Goal: Task Accomplishment & Management: Use online tool/utility

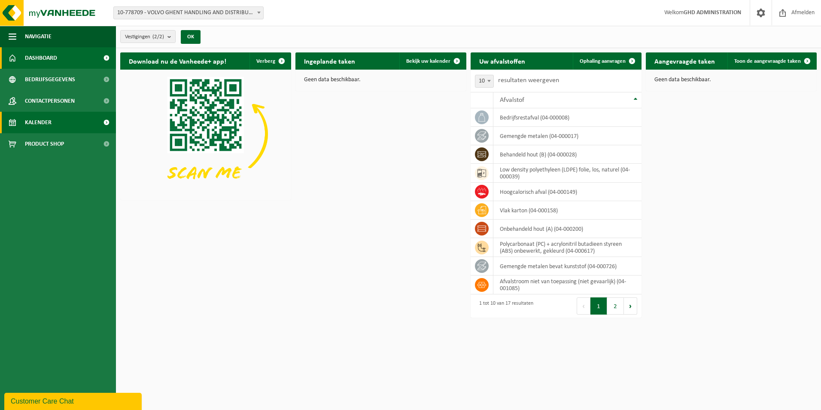
click at [39, 120] on span "Kalender" at bounding box center [38, 122] width 27 height 21
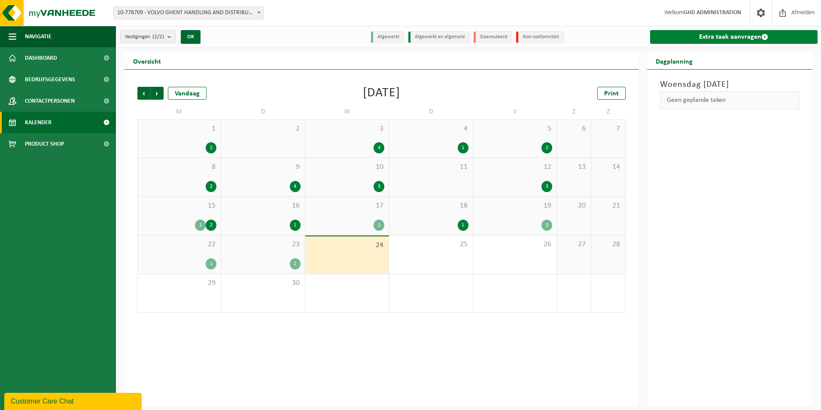
click at [710, 36] on link "Extra taak aanvragen" at bounding box center [734, 37] width 168 height 14
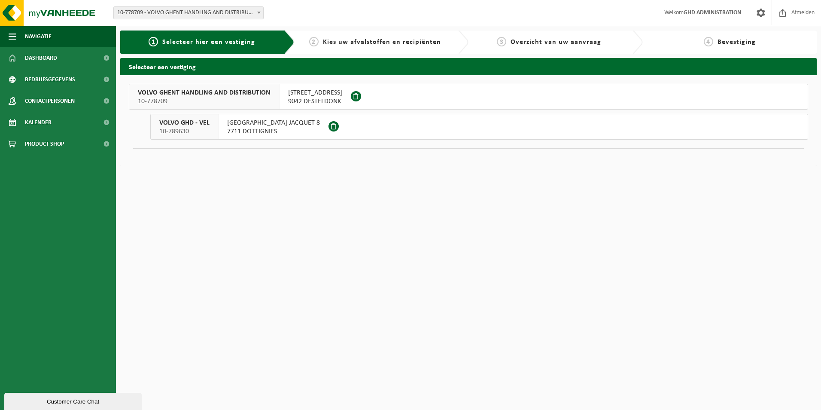
click at [295, 97] on span "SKALDENSTRAAT 102" at bounding box center [315, 92] width 54 height 9
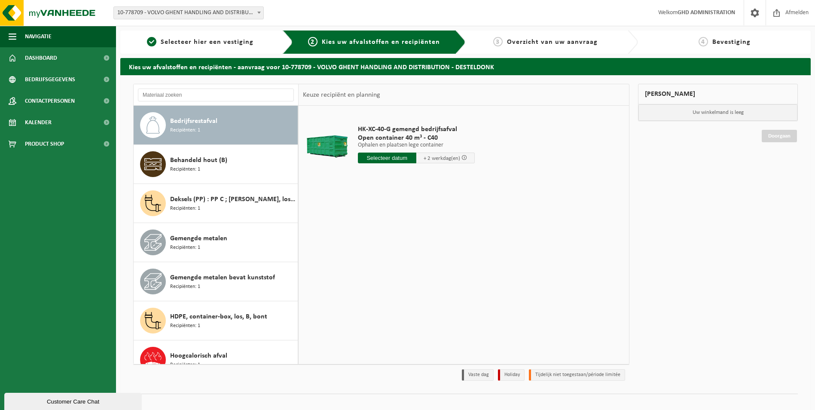
click at [387, 158] on input "text" at bounding box center [387, 157] width 58 height 11
click at [404, 247] on div "25" at bounding box center [410, 248] width 15 height 14
type input "Van 2025-09-25"
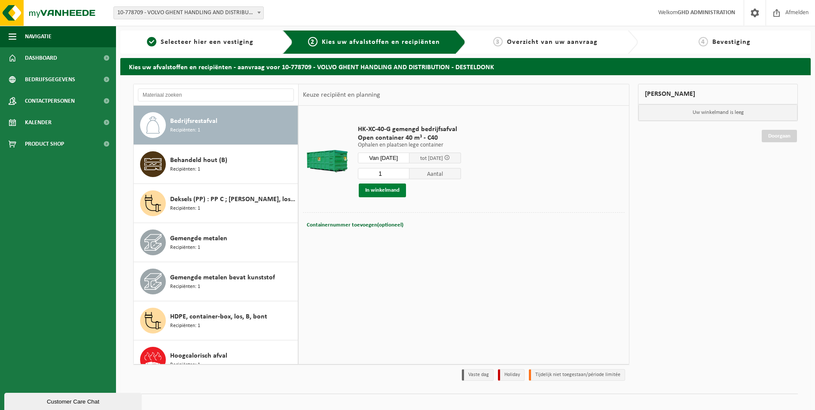
click at [395, 194] on button "In winkelmand" at bounding box center [382, 190] width 47 height 14
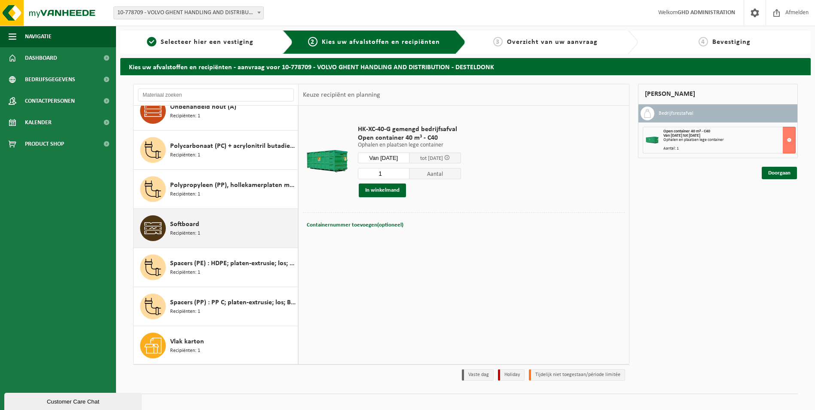
scroll to position [367, 0]
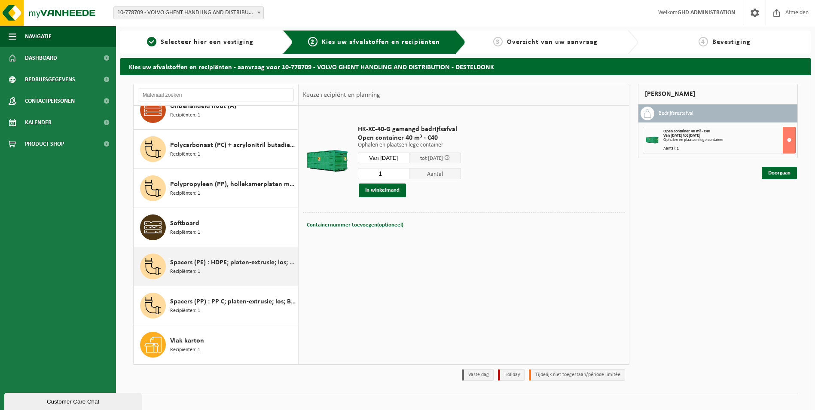
click at [240, 259] on span "Spacers (PE) : HDPE; platen-extrusie; los; A ; bont" at bounding box center [232, 262] width 125 height 10
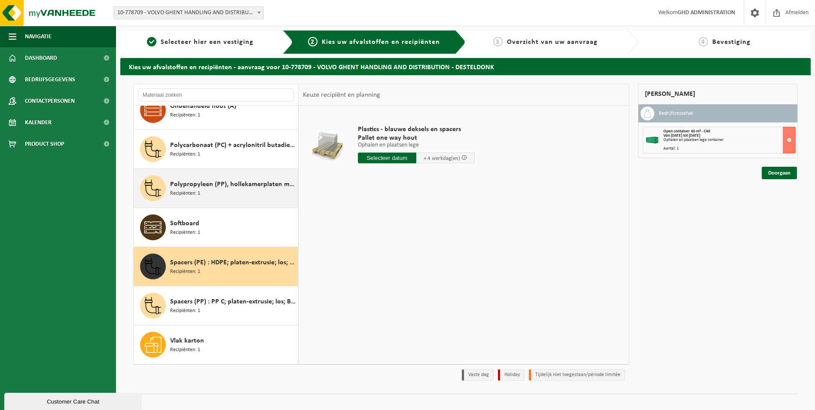
click at [236, 196] on div "Polypropyleen (PP), hollekamerplaten met geweven PP, gekleurd Recipiënten: 1" at bounding box center [232, 188] width 125 height 26
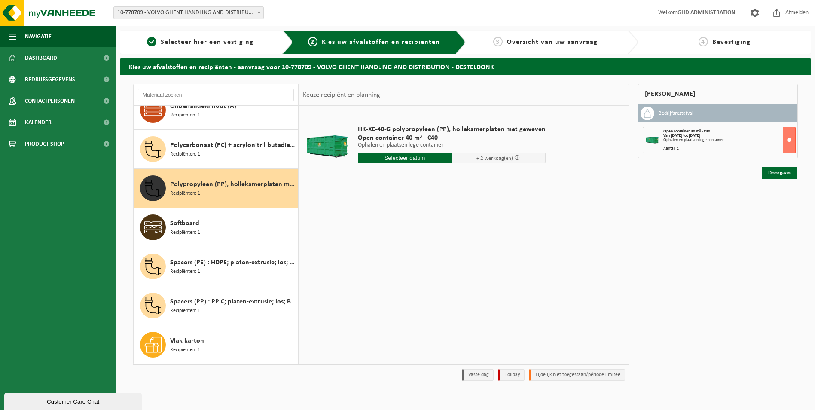
click at [399, 156] on input "text" at bounding box center [405, 157] width 94 height 11
click at [412, 244] on div "25" at bounding box center [410, 248] width 15 height 14
type input "Van 2025-09-25"
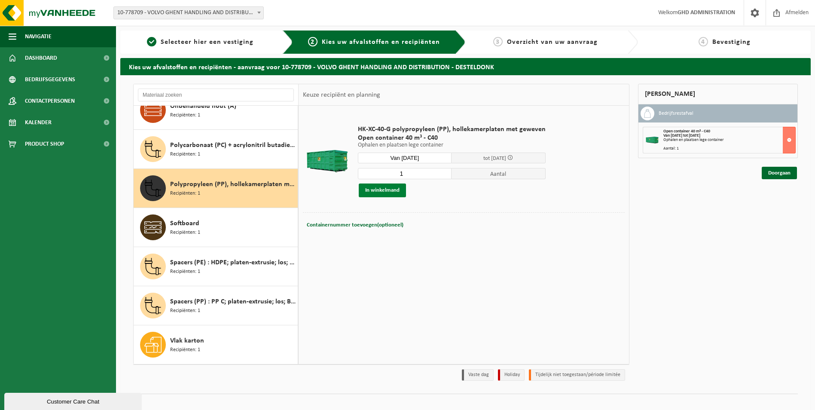
click at [401, 193] on button "In winkelmand" at bounding box center [382, 190] width 47 height 14
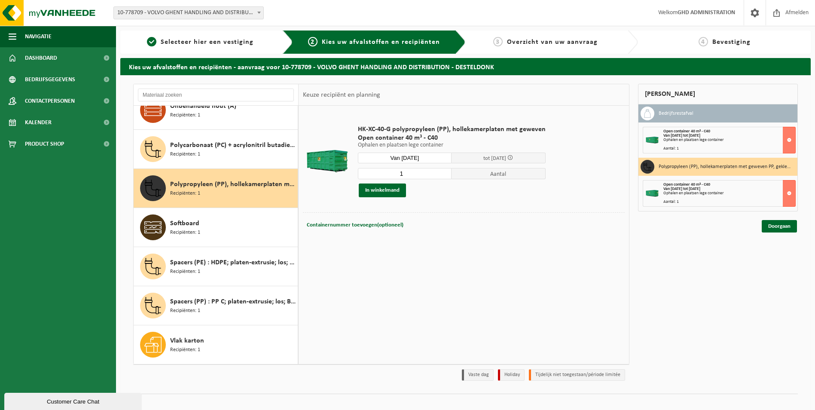
scroll to position [281, 0]
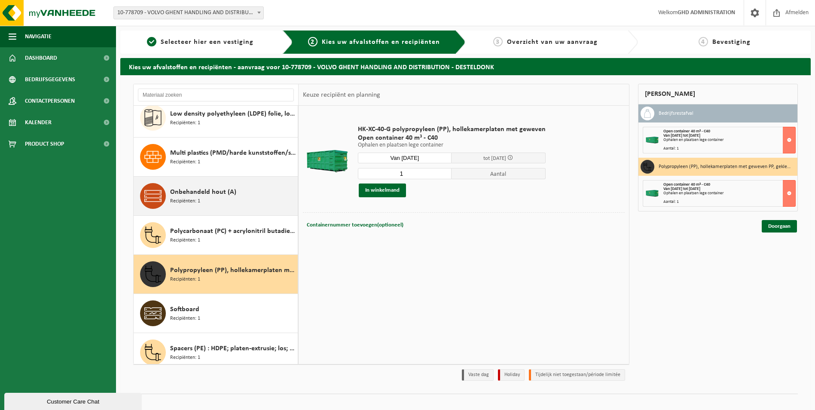
click at [240, 198] on div "Onbehandeld hout (A) Recipiënten: 1" at bounding box center [232, 196] width 125 height 26
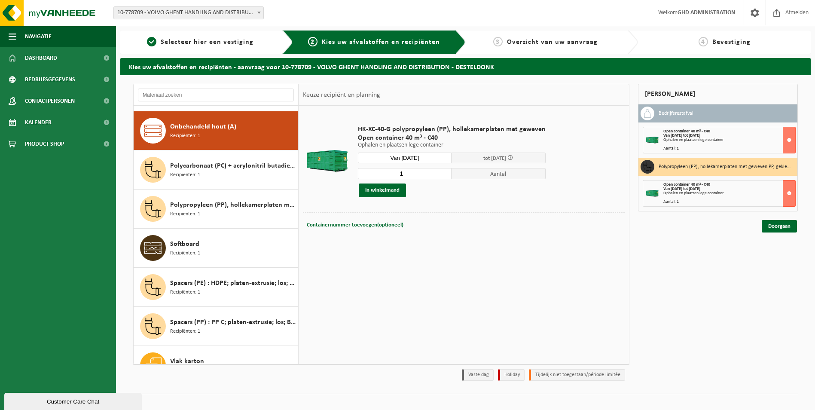
scroll to position [352, 0]
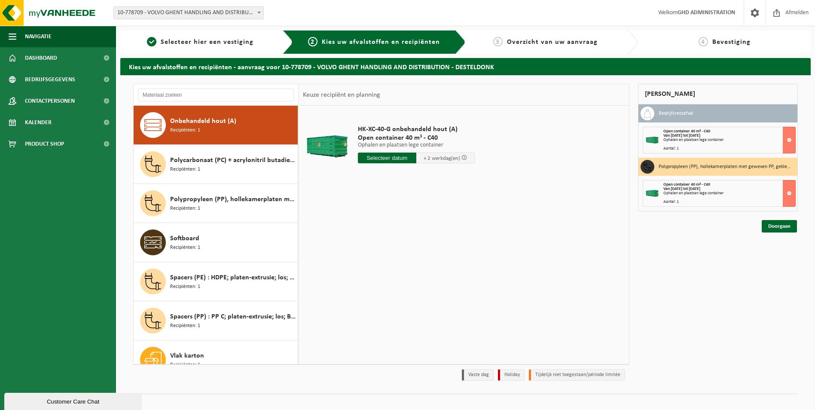
click at [384, 161] on input "text" at bounding box center [387, 157] width 58 height 11
click at [410, 248] on div "25" at bounding box center [410, 248] width 15 height 14
type input "Van 2025-09-25"
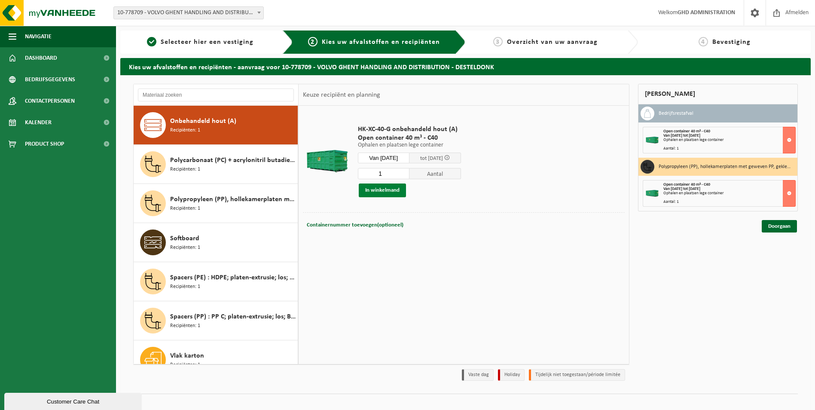
click at [383, 188] on button "In winkelmand" at bounding box center [382, 190] width 47 height 14
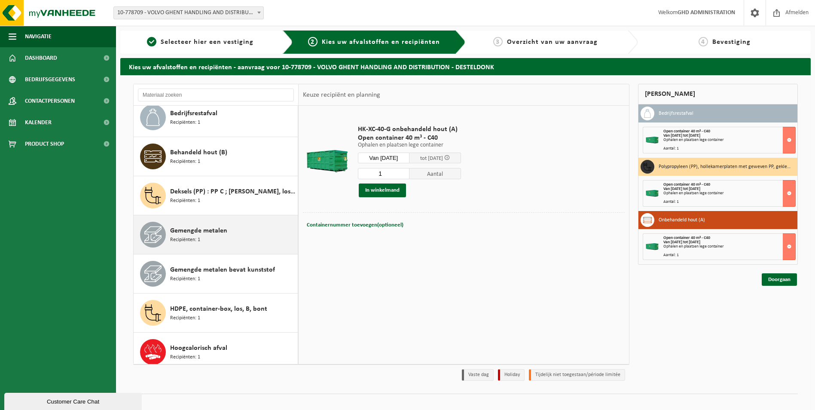
scroll to position [0, 0]
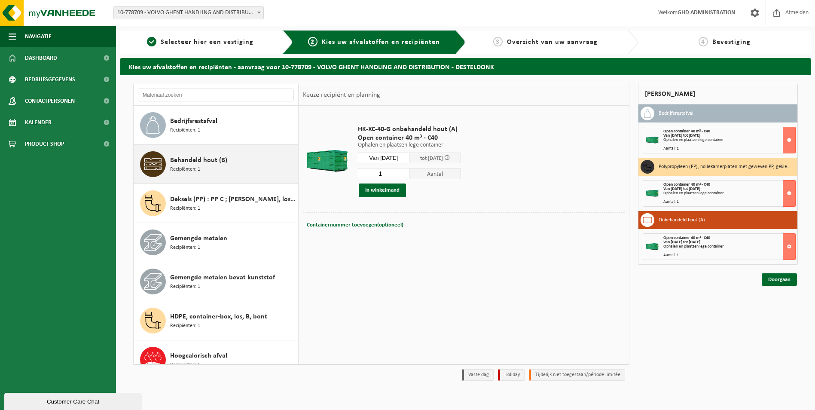
click at [246, 168] on div "Behandeld hout (B) Recipiënten: 1" at bounding box center [232, 164] width 125 height 26
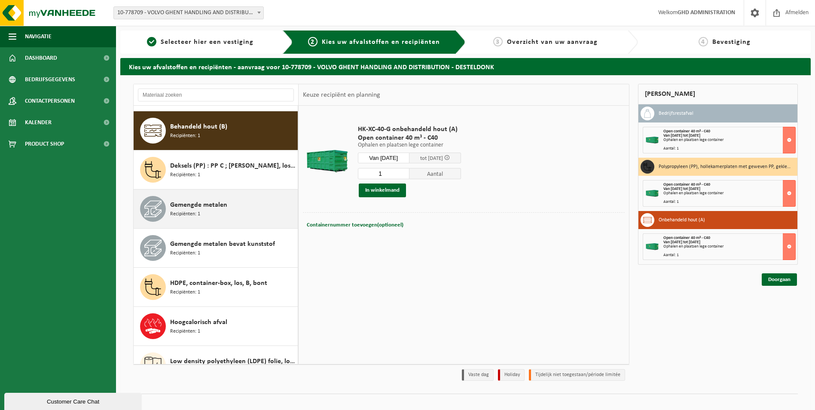
scroll to position [39, 0]
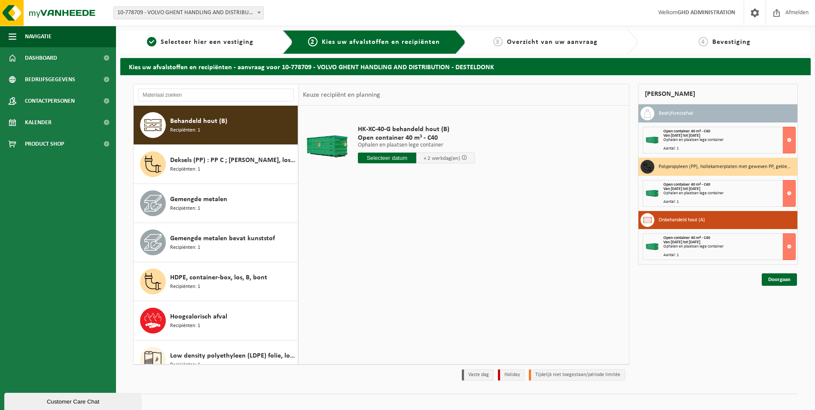
click at [385, 159] on input "text" at bounding box center [387, 157] width 58 height 11
click at [408, 246] on div "25" at bounding box center [410, 248] width 15 height 14
type input "Van 2025-09-25"
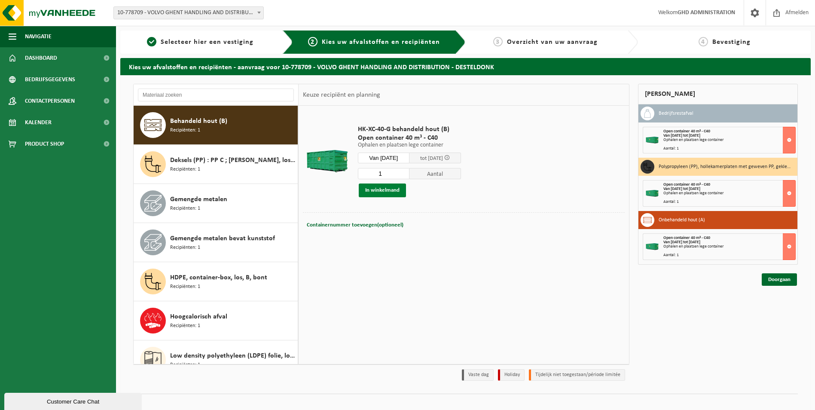
click at [391, 192] on button "In winkelmand" at bounding box center [382, 190] width 47 height 14
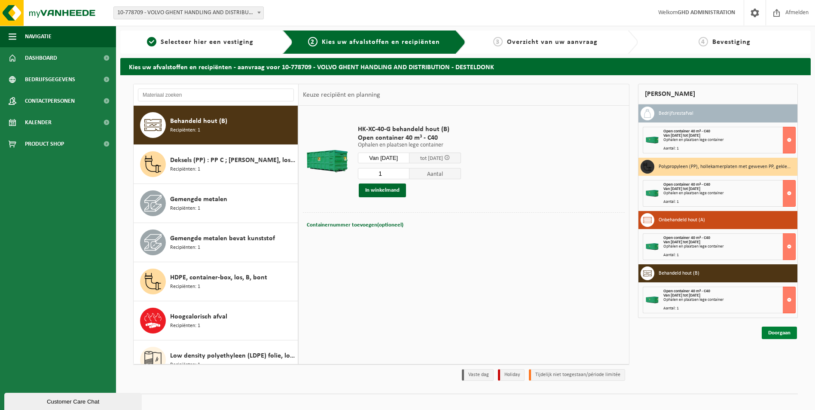
click at [781, 329] on link "Doorgaan" at bounding box center [778, 332] width 35 height 12
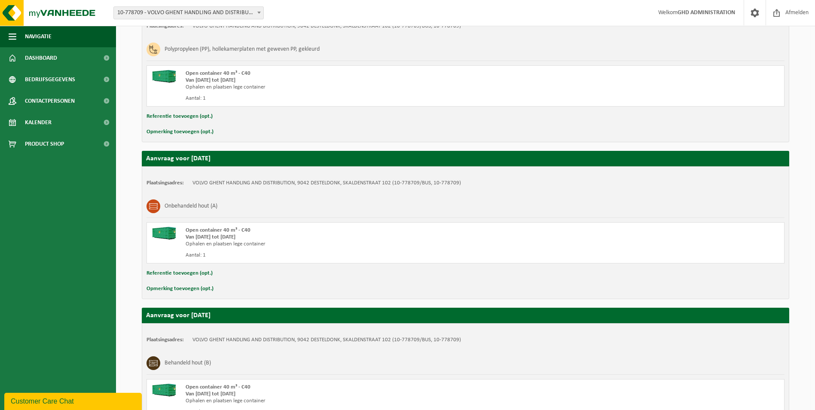
scroll to position [429, 0]
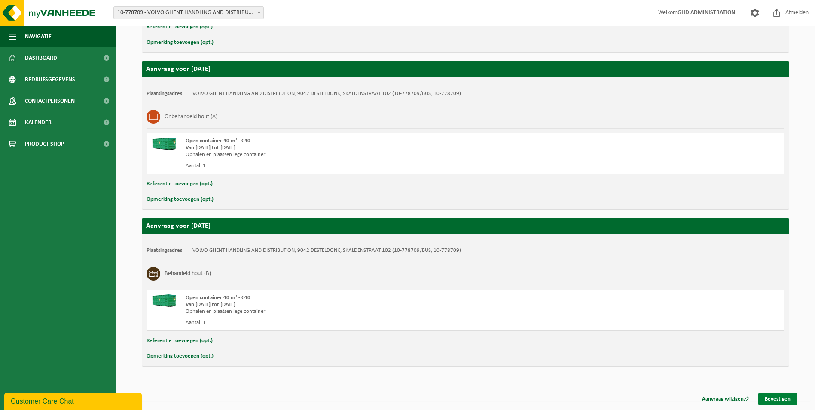
click at [781, 399] on link "Bevestigen" at bounding box center [777, 399] width 39 height 12
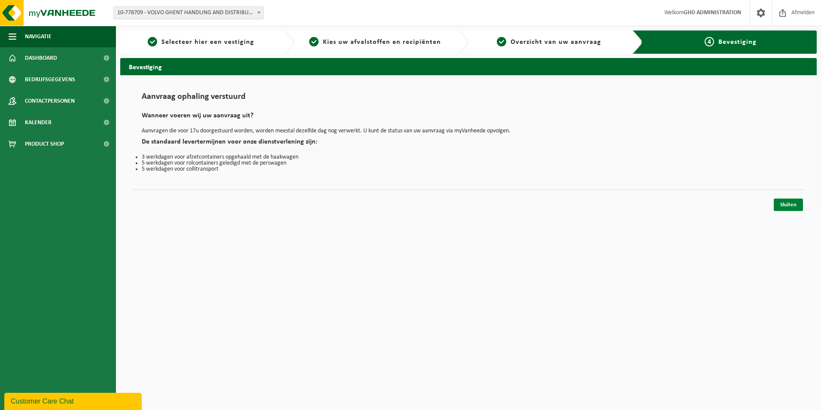
click at [796, 201] on link "Sluiten" at bounding box center [788, 204] width 29 height 12
